Goal: Navigation & Orientation: Find specific page/section

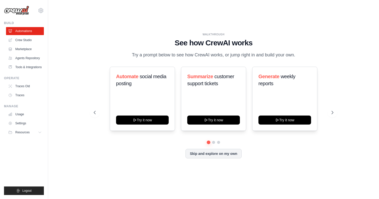
click at [264, 16] on div "WALKTHROUGH See how [PERSON_NAME] works Try a prompt below to see how [PERSON_N…" at bounding box center [213, 99] width 315 height 189
click at [27, 134] on span "Resources" at bounding box center [23, 132] width 14 height 4
click at [26, 41] on link "Crew Studio" at bounding box center [26, 40] width 38 height 8
